Goal: Task Accomplishment & Management: Use online tool/utility

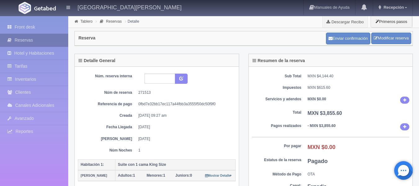
click at [30, 39] on link "Reservas" at bounding box center [34, 40] width 68 height 13
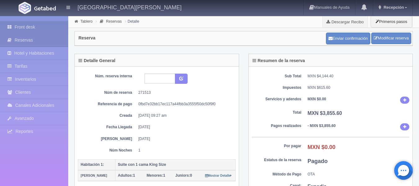
click at [22, 27] on link "Front desk" at bounding box center [34, 27] width 68 height 13
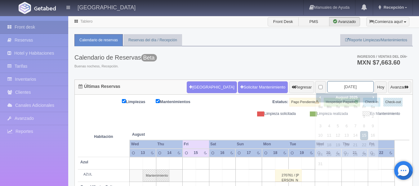
click at [340, 84] on input "[DATE]" at bounding box center [351, 86] width 47 height 11
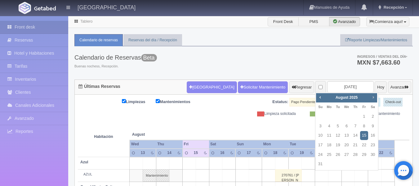
click at [374, 98] on span "Next" at bounding box center [373, 97] width 5 height 5
click at [371, 116] on link "6" at bounding box center [373, 116] width 8 height 9
type input "[DATE]"
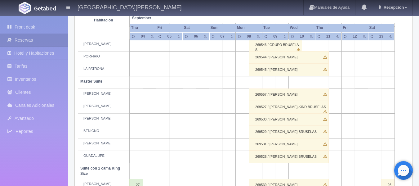
scroll to position [124, 0]
